Goal: Task Accomplishment & Management: Manage account settings

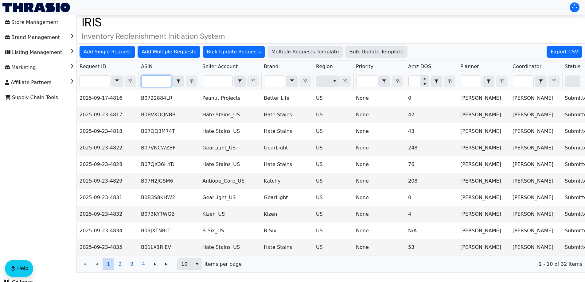
click at [164, 76] on input "Filter" at bounding box center [155, 81] width 29 height 11
paste input "B07QX36HYD"
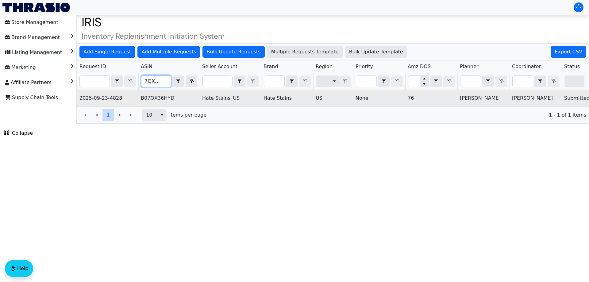
scroll to position [0, 247]
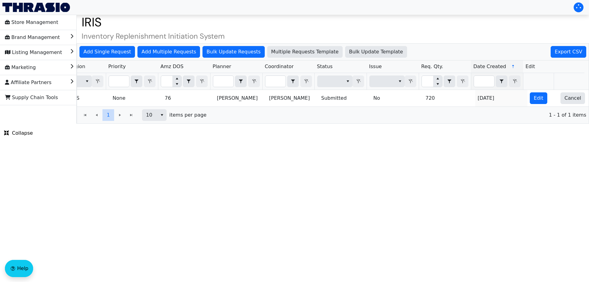
type input "B07QX36HYD"
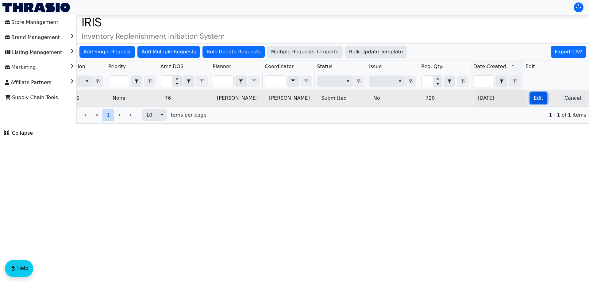
click at [535, 99] on span "Edit" at bounding box center [539, 98] width 10 height 7
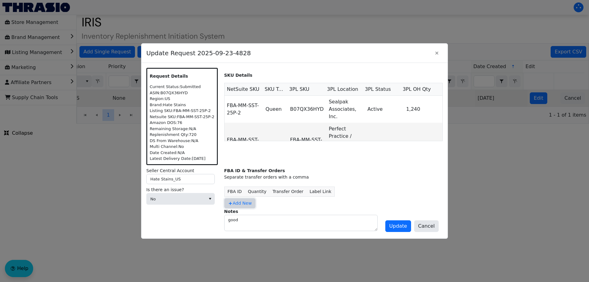
click at [244, 201] on span "Add New" at bounding box center [240, 203] width 24 height 6
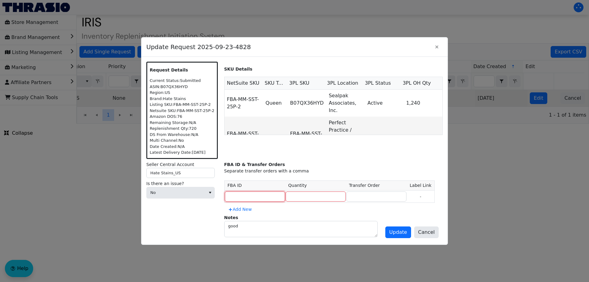
click at [256, 192] on input at bounding box center [255, 196] width 60 height 10
paste input "FBA191V3LM13"
type input "FBA191V3LM13"
type input "720"
paste input "TO3117292"
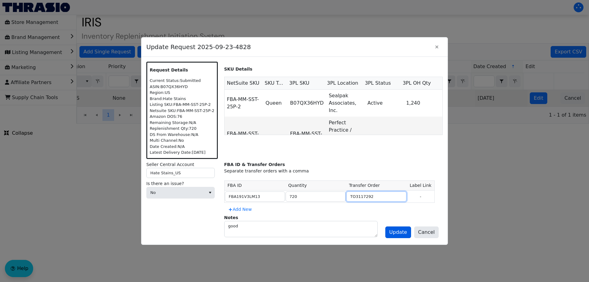
type input "TO3117292"
click at [403, 233] on span "Update" at bounding box center [398, 232] width 18 height 7
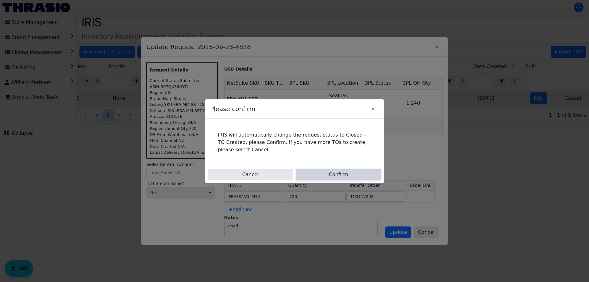
click at [342, 173] on button "Confirm" at bounding box center [339, 175] width 86 height 12
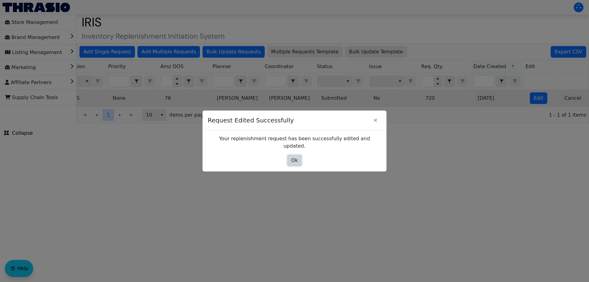
click at [294, 157] on span "Ok" at bounding box center [294, 160] width 7 height 7
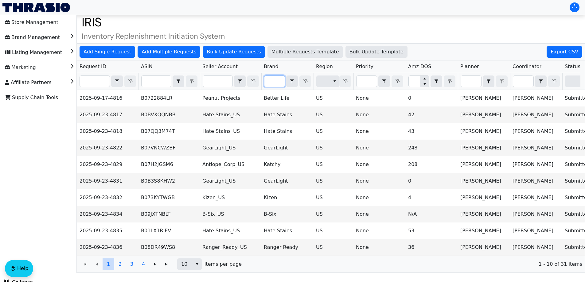
click at [272, 82] on input "Filter" at bounding box center [274, 81] width 20 height 11
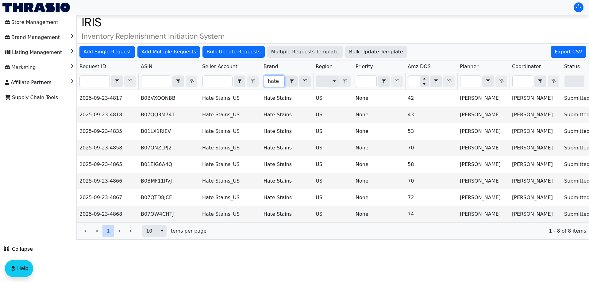
type input "hate"
